Goal: Task Accomplishment & Management: Manage account settings

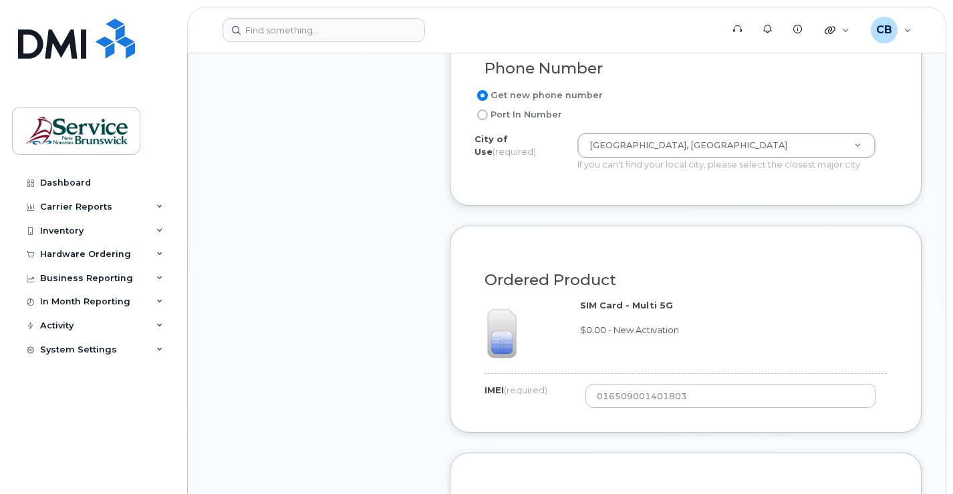
scroll to position [735, 0]
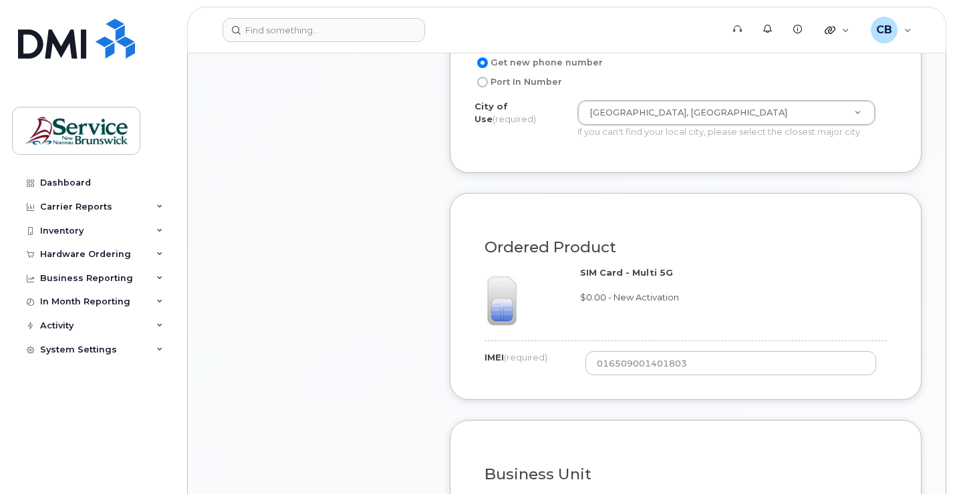
click at [573, 257] on div "Ordered Product" at bounding box center [685, 242] width 422 height 49
click at [496, 297] on img at bounding box center [497, 301] width 47 height 57
click at [494, 362] on label "IMEI (required)" at bounding box center [515, 357] width 63 height 13
click at [599, 305] on div "SIM Card - Multi 5G $0.00 - New Activation" at bounding box center [685, 298] width 422 height 63
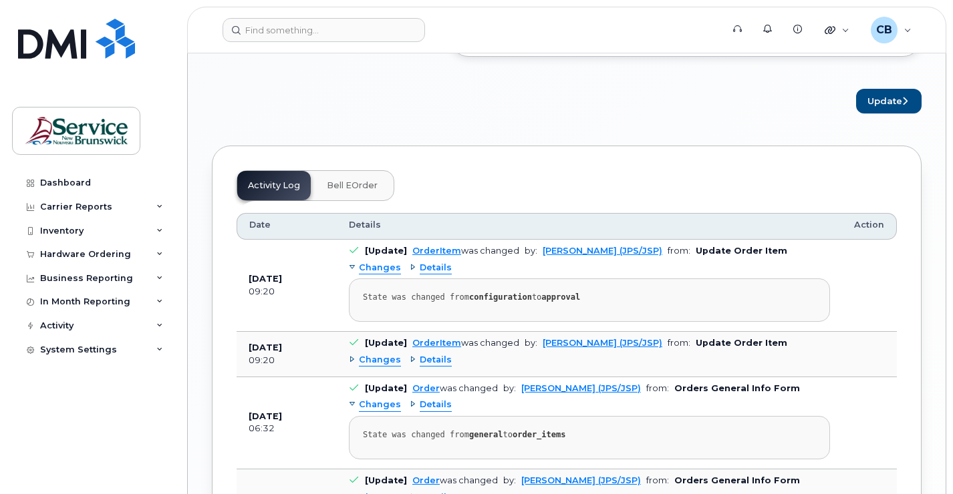
scroll to position [1269, 0]
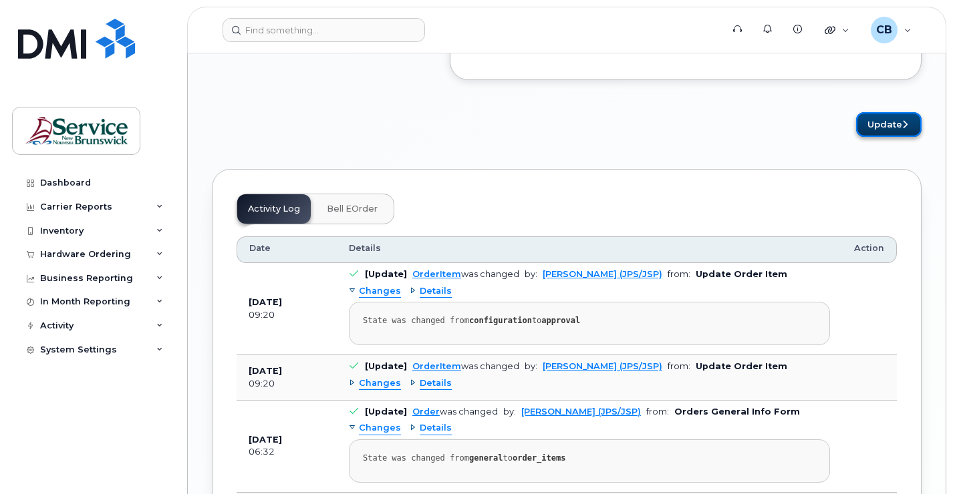
click at [871, 126] on button "Update" at bounding box center [888, 124] width 65 height 25
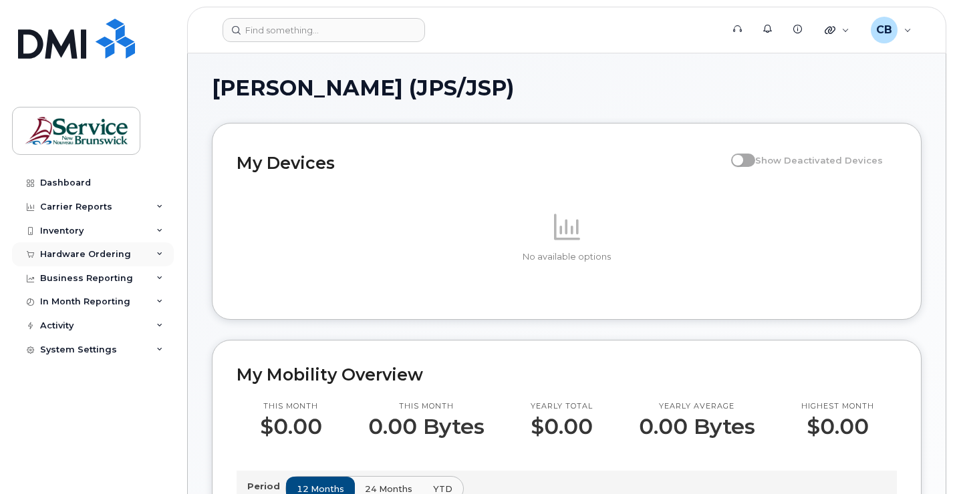
click at [92, 250] on div "Hardware Ordering" at bounding box center [85, 254] width 91 height 11
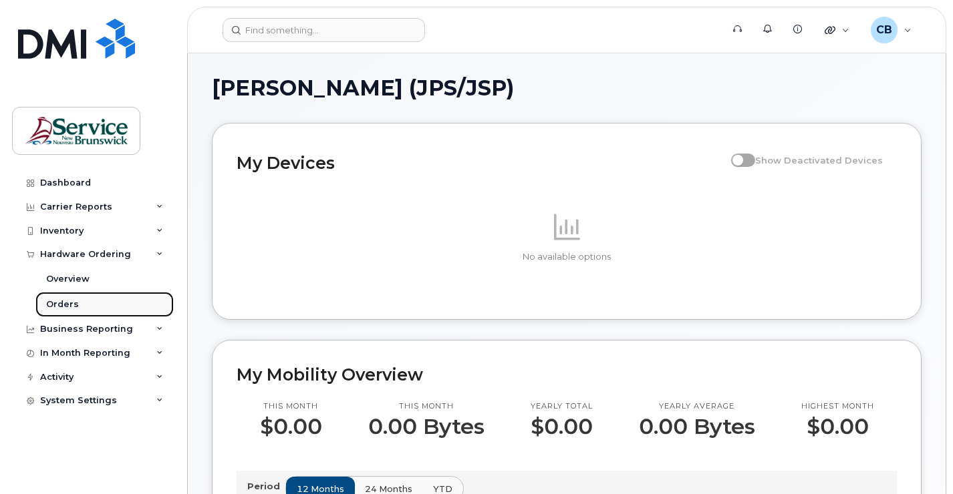
click at [63, 307] on div "Orders" at bounding box center [62, 305] width 33 height 12
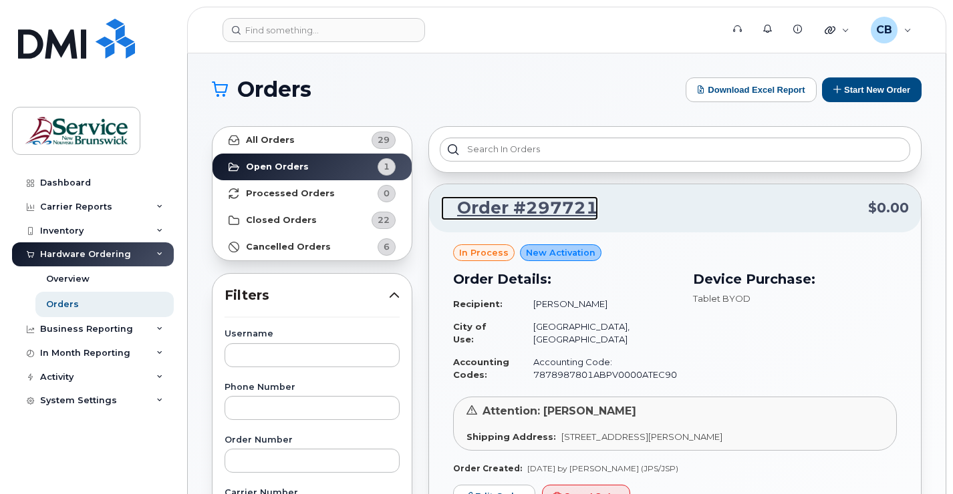
click at [522, 206] on link "Order #297721" at bounding box center [519, 208] width 157 height 24
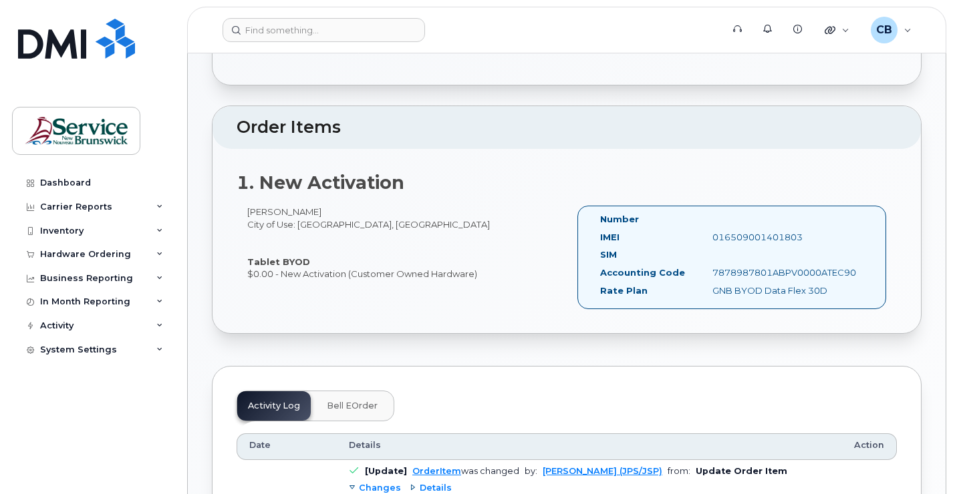
scroll to position [334, 0]
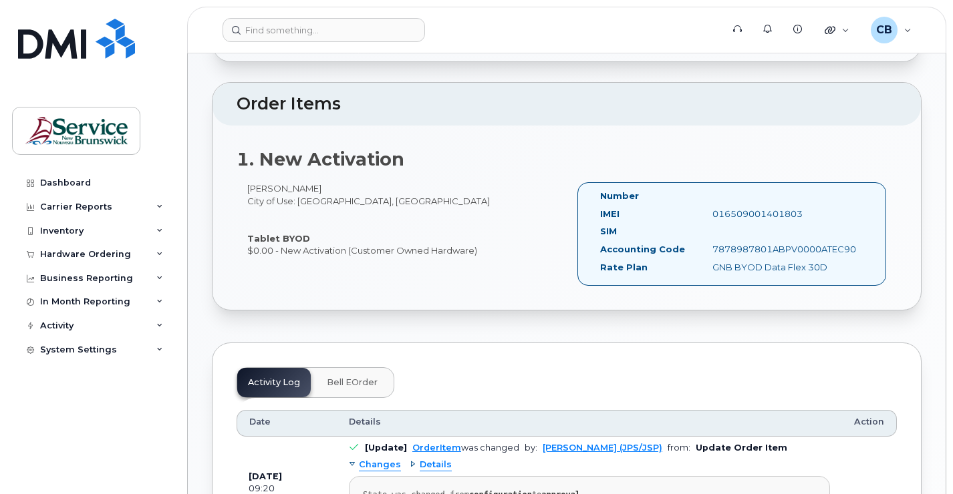
click at [613, 229] on label "SIM" at bounding box center [608, 231] width 17 height 13
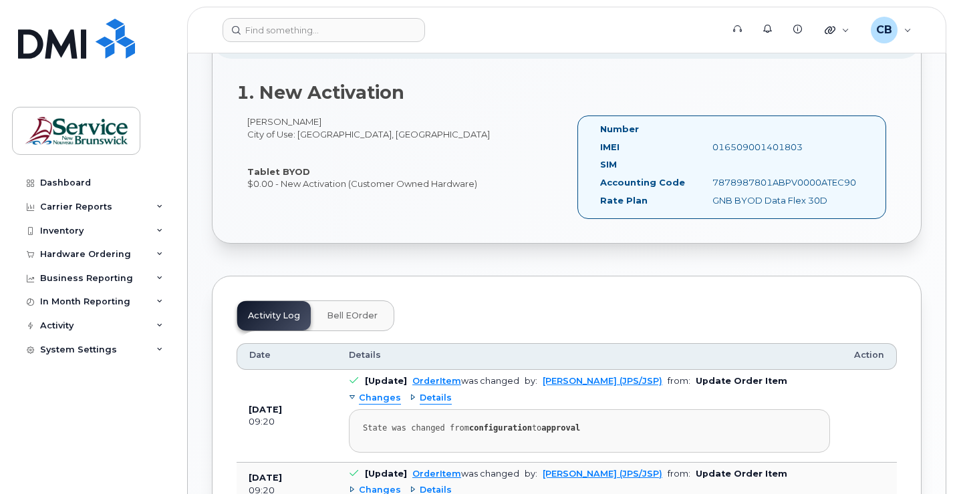
click at [337, 319] on span "Bell eOrder" at bounding box center [352, 316] width 51 height 11
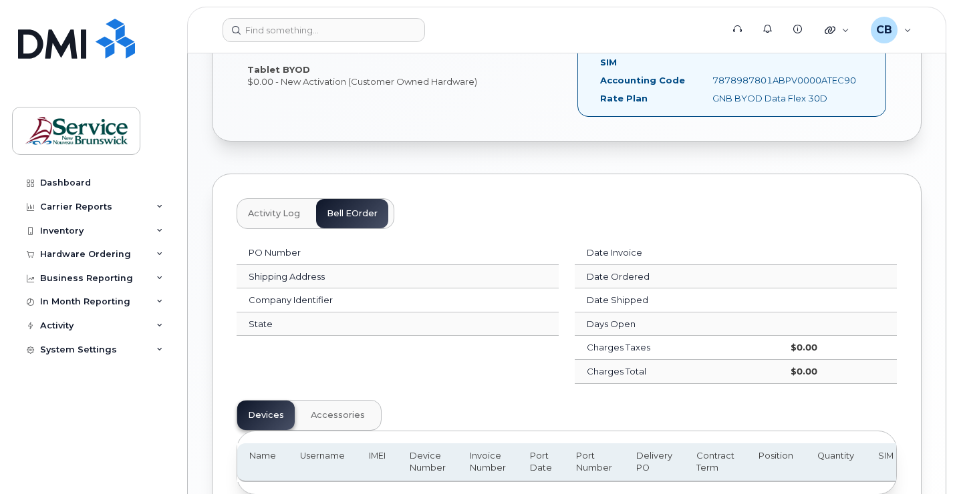
scroll to position [534, 0]
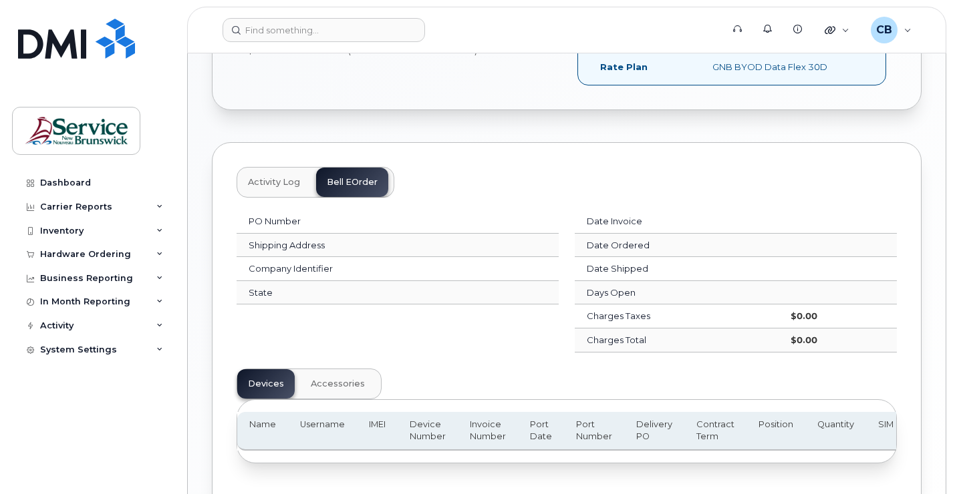
click at [323, 387] on span "Accessories" at bounding box center [338, 384] width 54 height 11
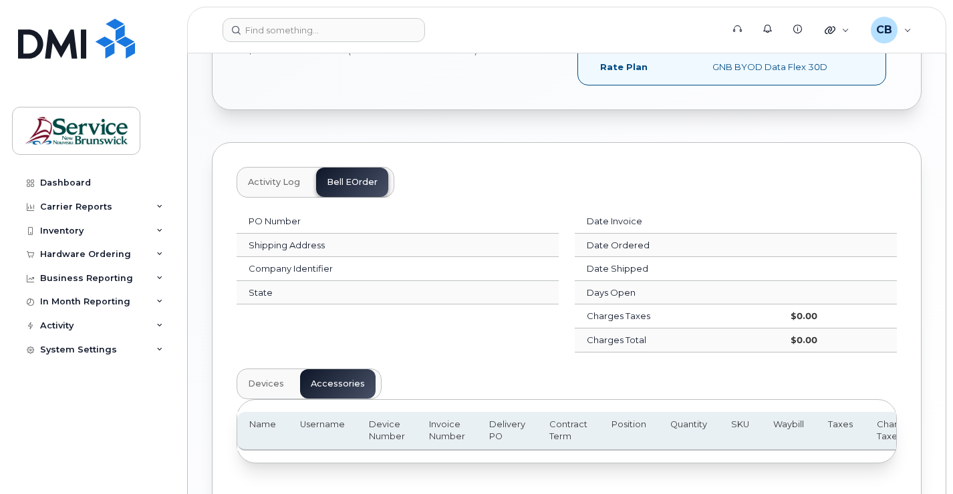
scroll to position [601, 0]
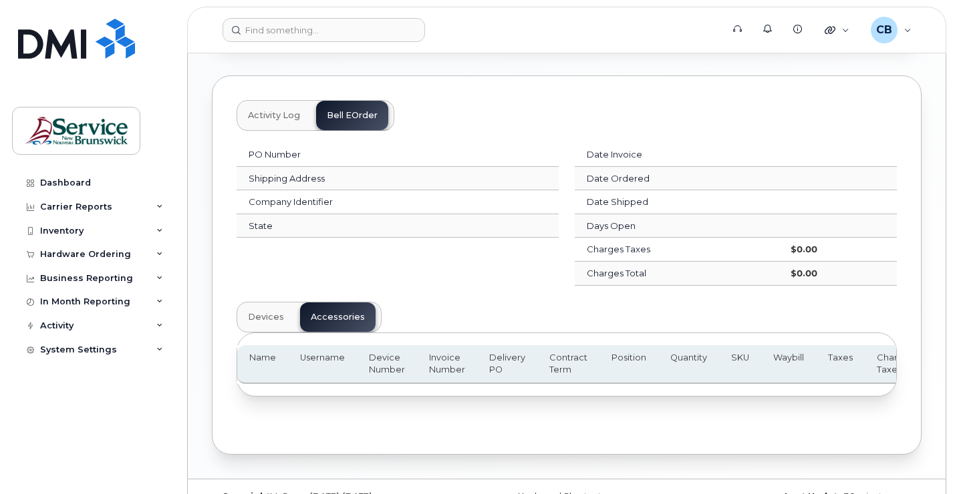
click at [272, 322] on span "Devices" at bounding box center [266, 317] width 36 height 11
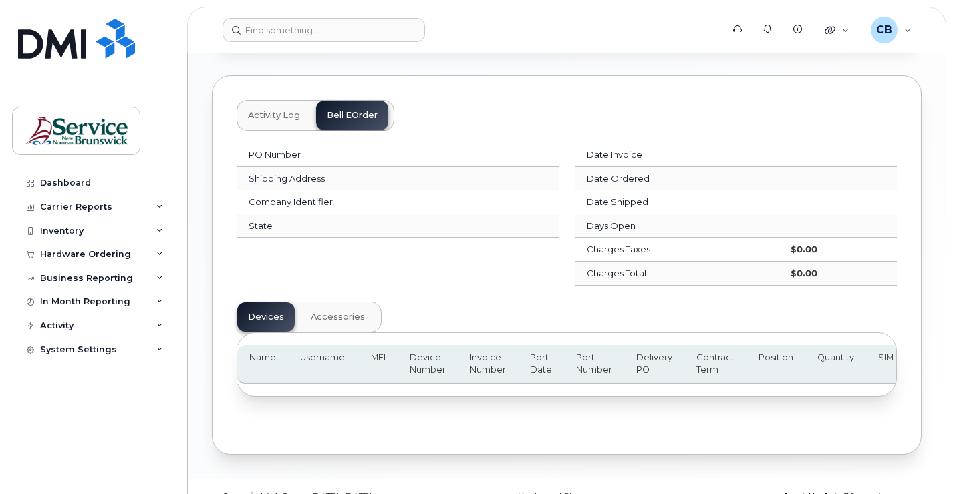
click at [889, 363] on th "SIM" at bounding box center [885, 364] width 39 height 39
click at [889, 362] on th "SIM" at bounding box center [885, 364] width 39 height 39
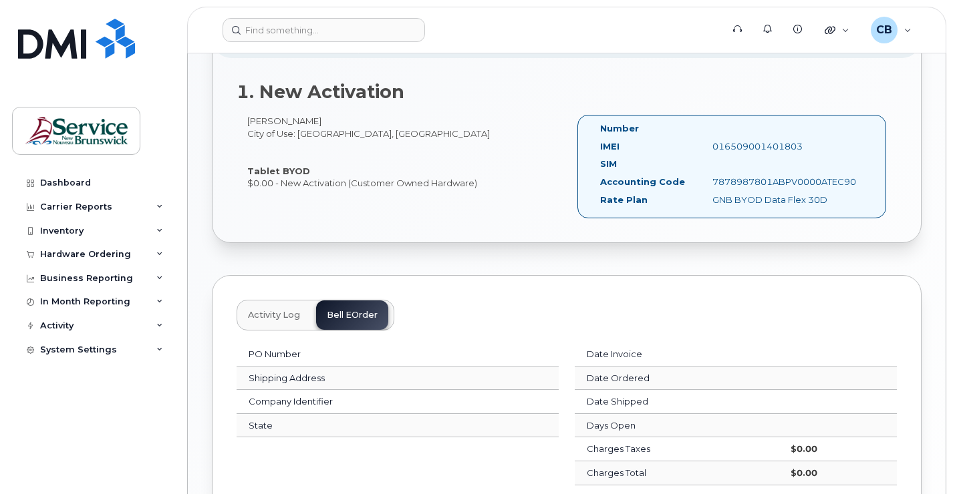
scroll to position [401, 0]
click at [907, 35] on div "CB [PERSON_NAME] (JPS/JSP) Wireless Admin" at bounding box center [890, 30] width 59 height 27
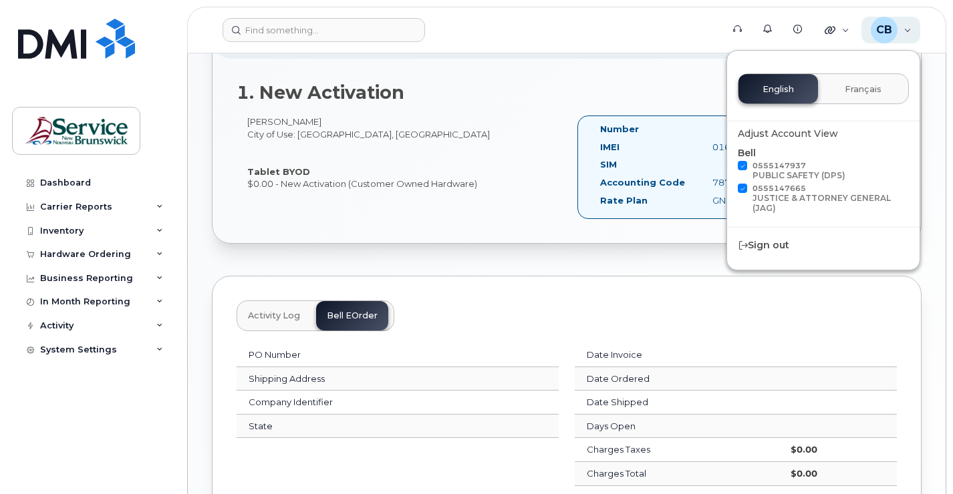
click at [907, 33] on div "CB [PERSON_NAME] (JPS/JSP) Wireless Admin" at bounding box center [890, 30] width 59 height 27
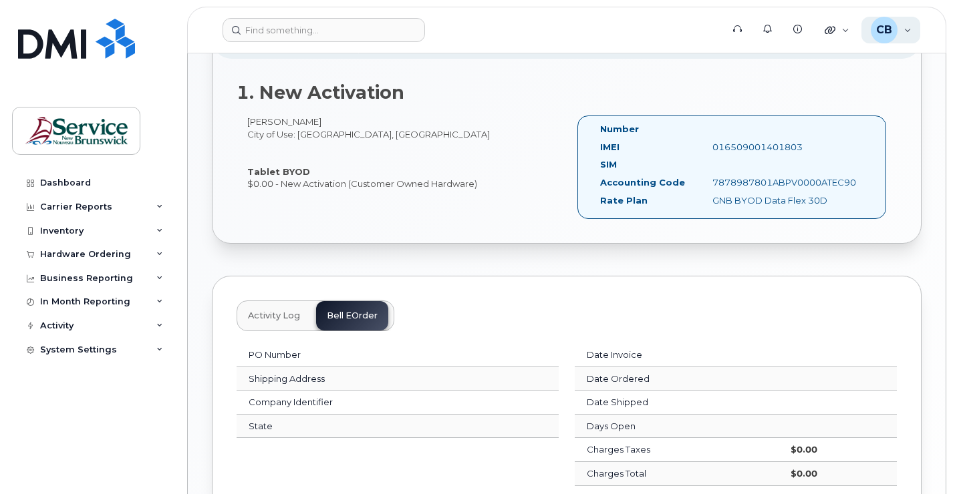
click at [888, 29] on span "CB" at bounding box center [884, 30] width 16 height 16
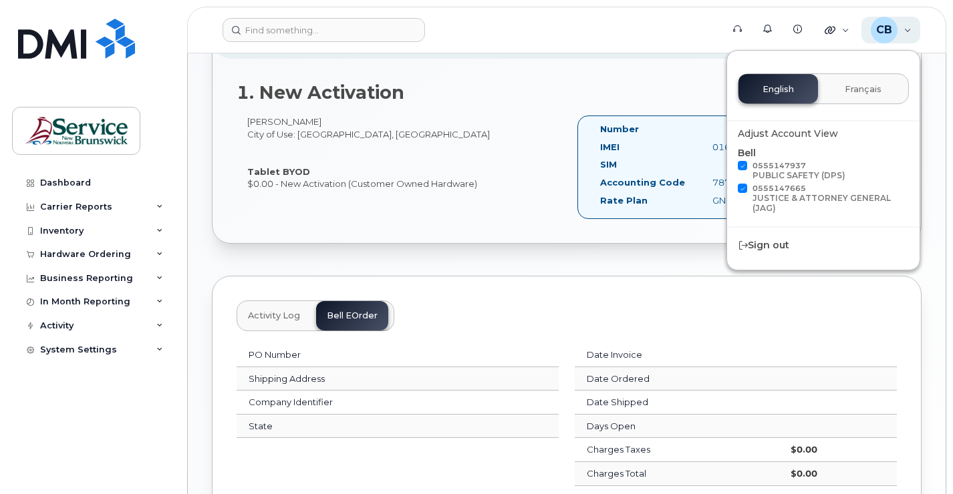
click at [888, 29] on span "CB" at bounding box center [884, 30] width 16 height 16
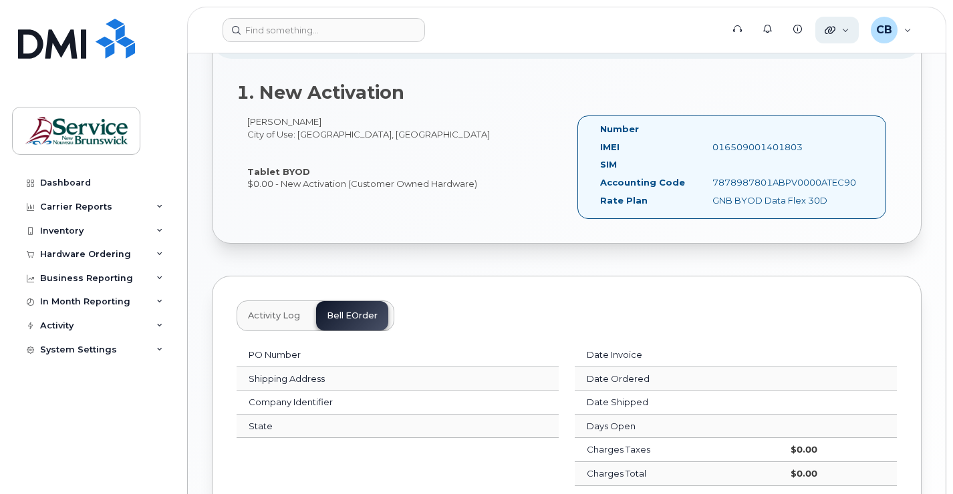
click at [850, 33] on div "Quicklinks" at bounding box center [836, 30] width 43 height 27
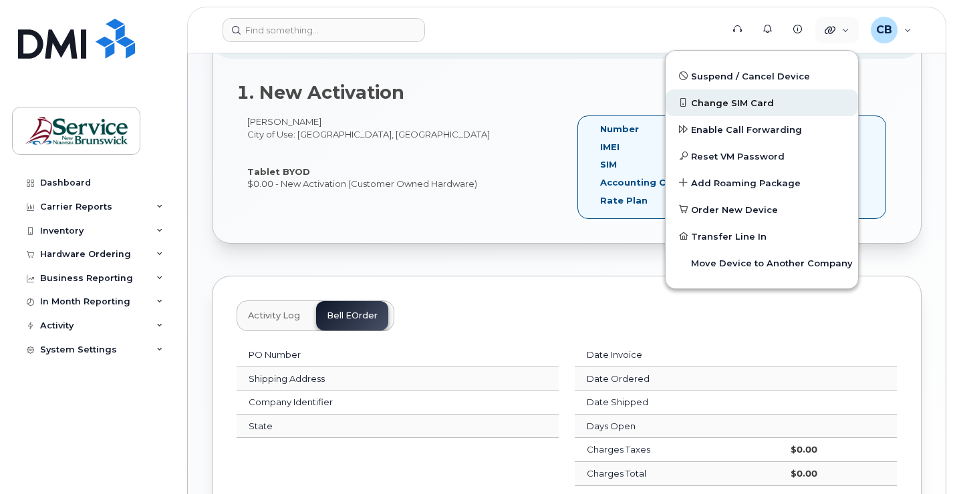
click at [724, 104] on span "Change SIM Card" at bounding box center [732, 103] width 83 height 13
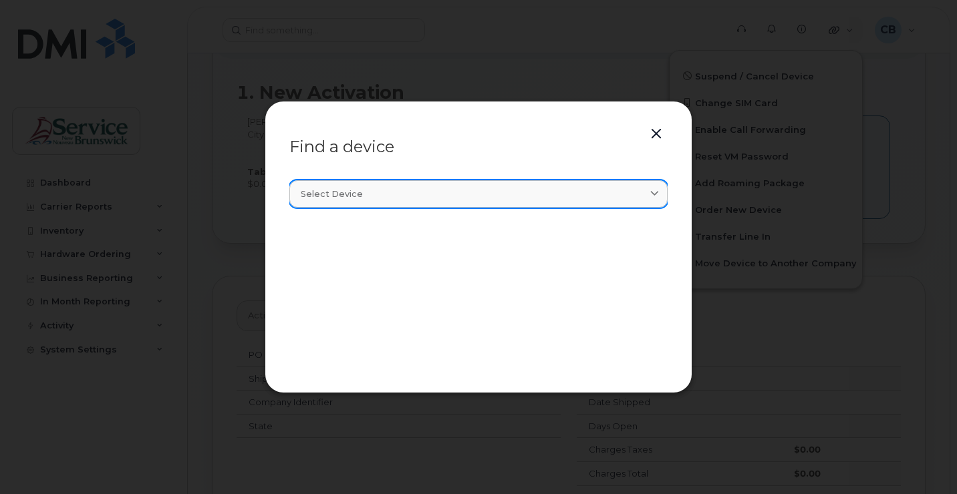
click at [652, 195] on icon at bounding box center [654, 194] width 9 height 9
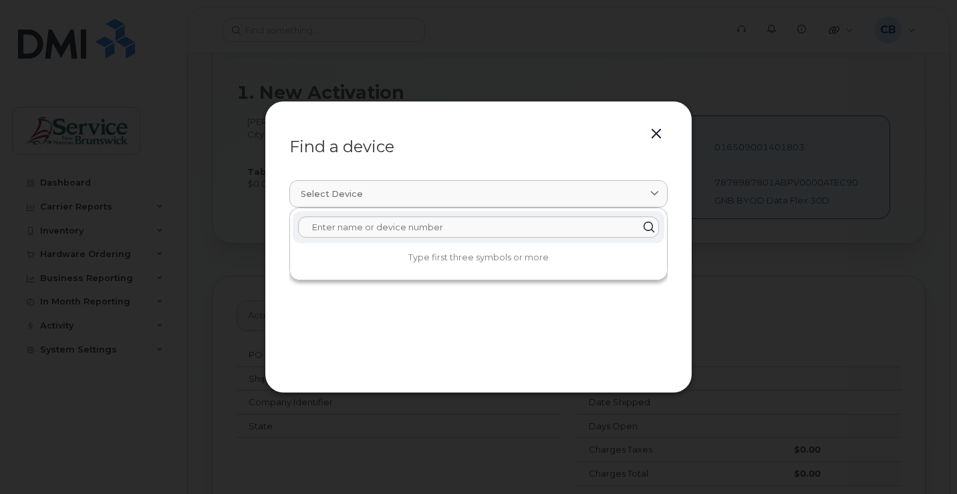
click at [657, 130] on button "button" at bounding box center [656, 134] width 20 height 19
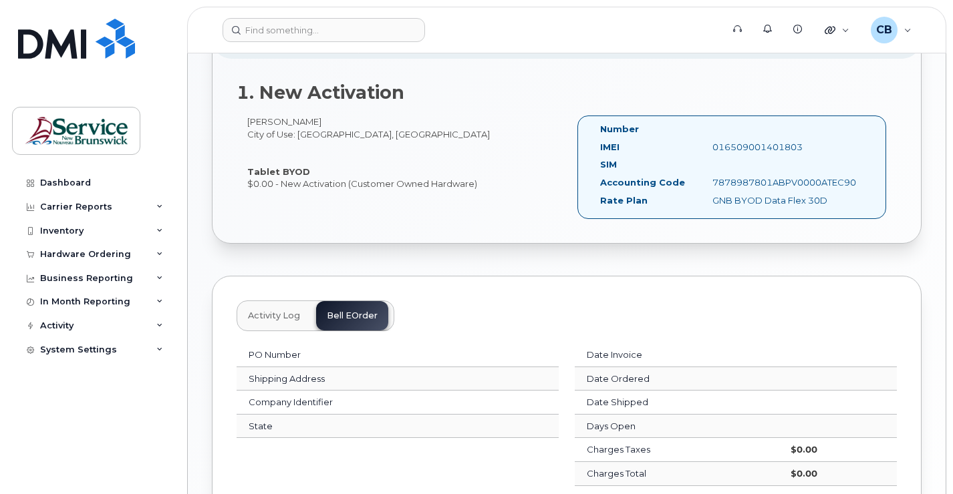
drag, startPoint x: 802, startPoint y: 148, endPoint x: 710, endPoint y: 156, distance: 92.5
click at [710, 156] on div "IMEI [TECHNICAL_ID]" at bounding box center [724, 150] width 269 height 18
copy div "016509001401803"
click at [840, 28] on div "Quicklinks" at bounding box center [836, 30] width 43 height 27
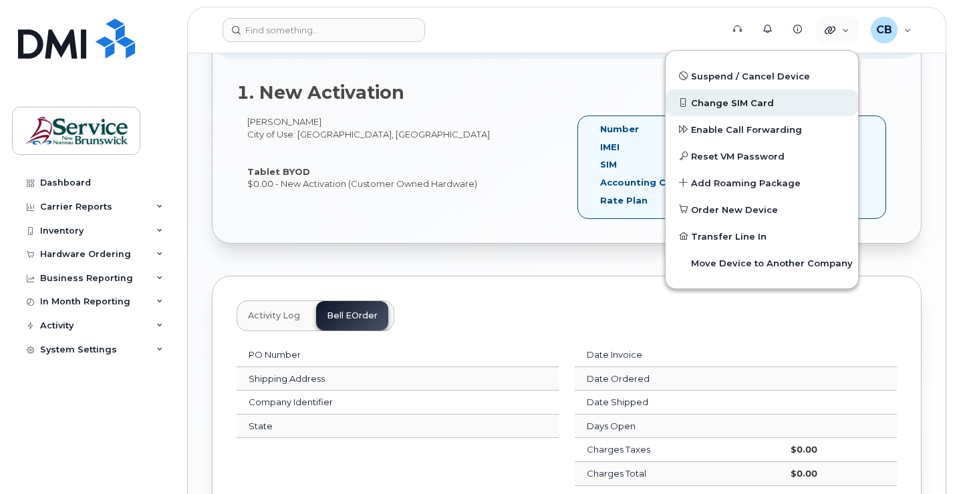
click at [761, 108] on span "Change SIM Card" at bounding box center [732, 103] width 83 height 13
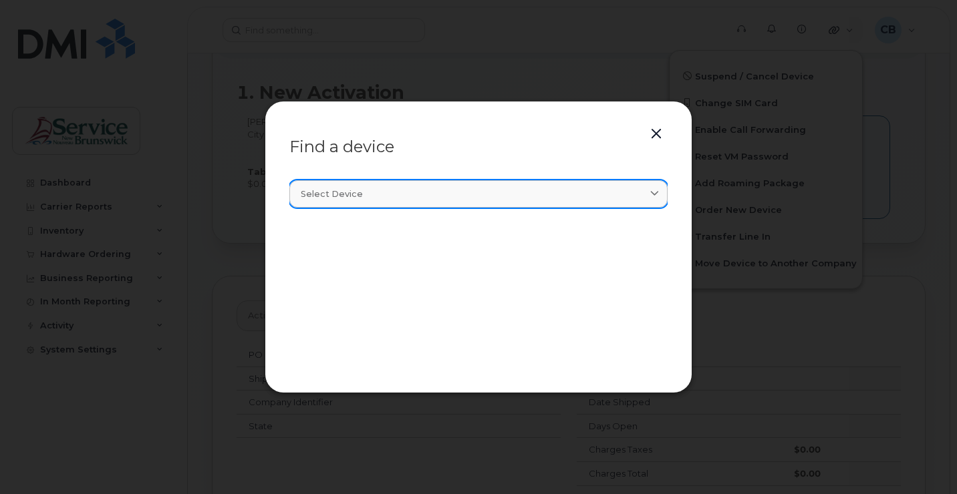
click at [333, 190] on span "Select device" at bounding box center [332, 194] width 62 height 13
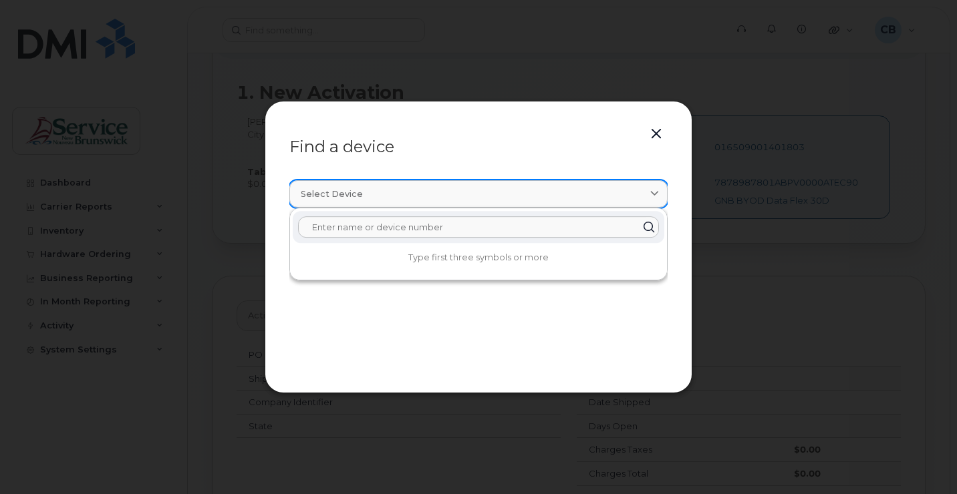
paste input "016509001401803"
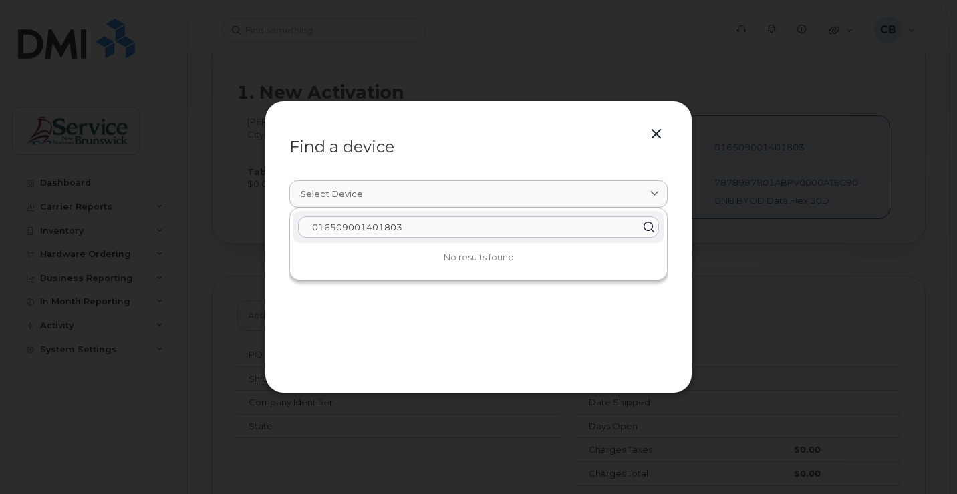
type input "016509001401803"
click at [645, 227] on icon at bounding box center [648, 227] width 19 height 19
click at [654, 132] on button "button" at bounding box center [656, 134] width 20 height 19
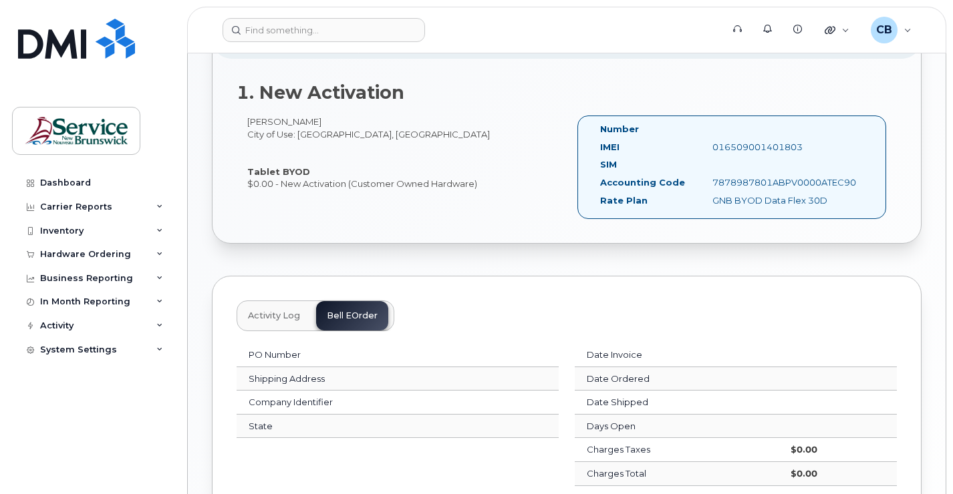
click at [268, 317] on span "Activity Log" at bounding box center [274, 316] width 52 height 11
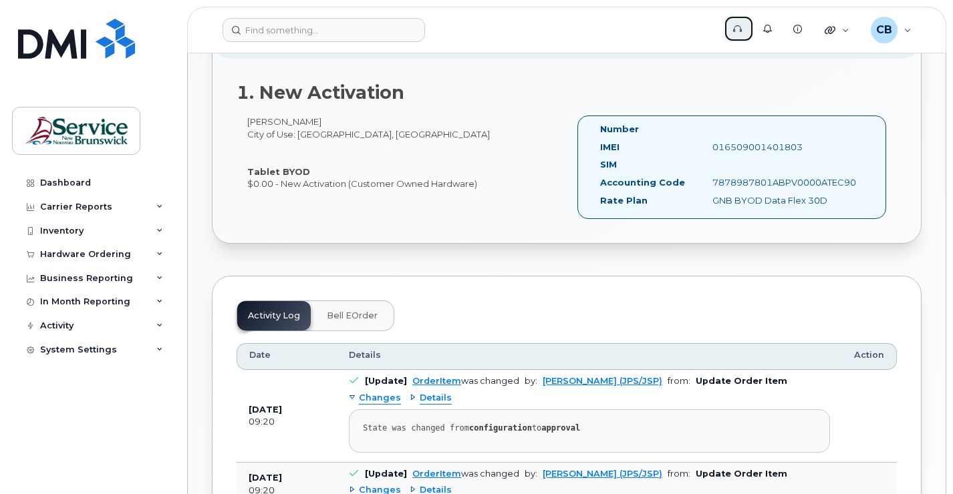
click at [740, 30] on icon at bounding box center [737, 29] width 9 height 9
